Goal: Information Seeking & Learning: Find specific fact

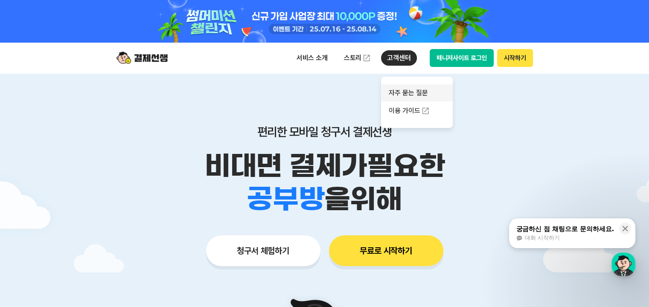
click at [409, 91] on link "자주 묻는 질문" at bounding box center [417, 92] width 72 height 17
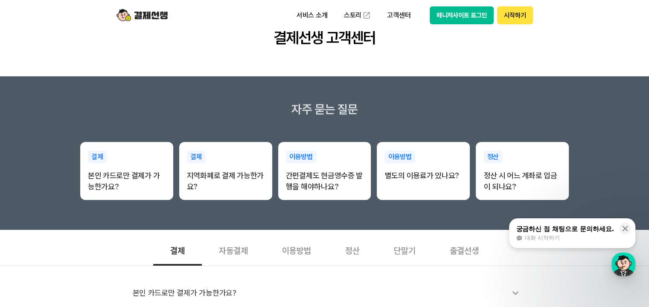
scroll to position [85, 0]
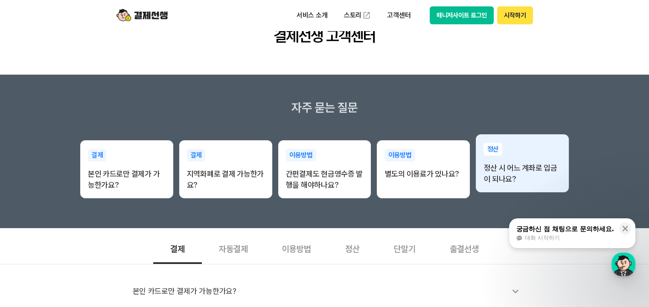
click at [516, 168] on p "정산 시 어느 계좌로 입금이 되나요?" at bounding box center [522, 174] width 78 height 22
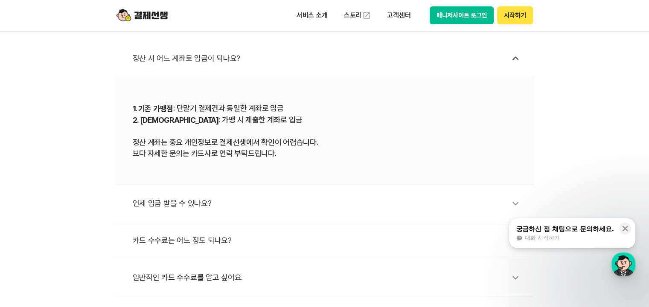
scroll to position [427, 0]
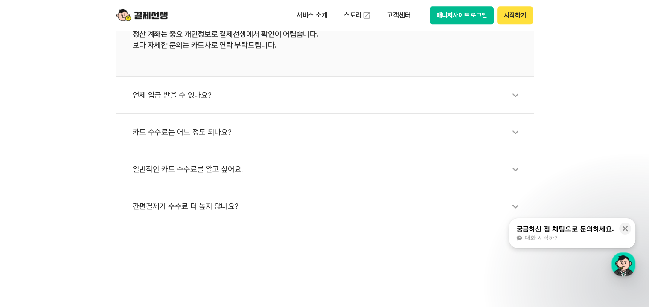
click at [177, 92] on div "언제 입금 받을 수 있나요?" at bounding box center [329, 95] width 392 height 20
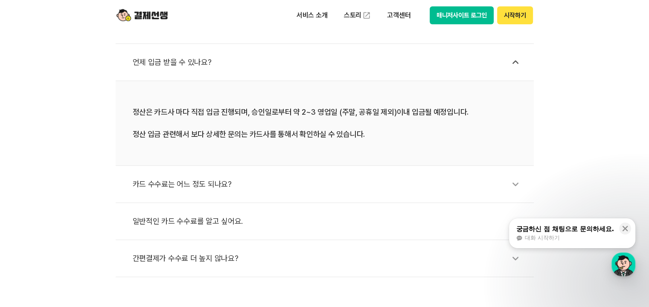
scroll to position [341, 0]
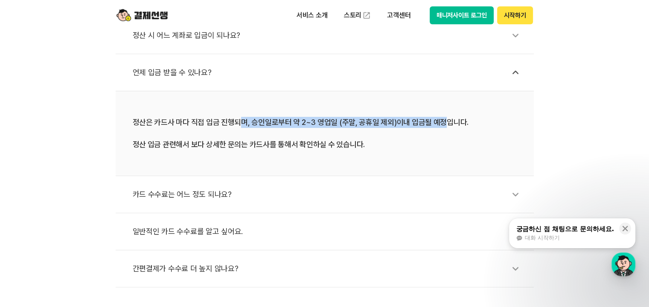
drag, startPoint x: 236, startPoint y: 122, endPoint x: 440, endPoint y: 122, distance: 203.9
click at [440, 122] on div "정산은 카드사 마다 직접 입금 진행되며, 승인일로부터 약 2~3 영업일 (주말, 공휴일 제외)이내 입금될 예정입니다. 정산 입금 관련해서 보다…" at bounding box center [325, 133] width 384 height 33
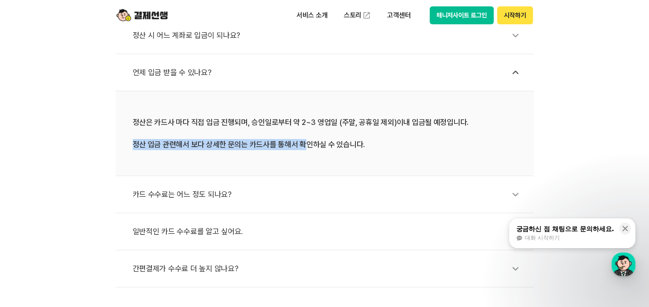
drag, startPoint x: 127, startPoint y: 144, endPoint x: 302, endPoint y: 146, distance: 175.8
click at [302, 146] on li "정산은 카드사 마다 직접 입금 진행되며, 승인일로부터 약 2~3 영업일 (주말, 공휴일 제외)이내 입금될 예정입니다. 정산 입금 관련해서 보다…" at bounding box center [325, 133] width 418 height 85
click at [302, 146] on div "정산은 카드사 마다 직접 입금 진행되며, 승인일로부터 약 2~3 영업일 (주말, 공휴일 제외)이내 입금될 예정입니다. 정산 입금 관련해서 보다…" at bounding box center [325, 133] width 384 height 33
